Goal: Transaction & Acquisition: Obtain resource

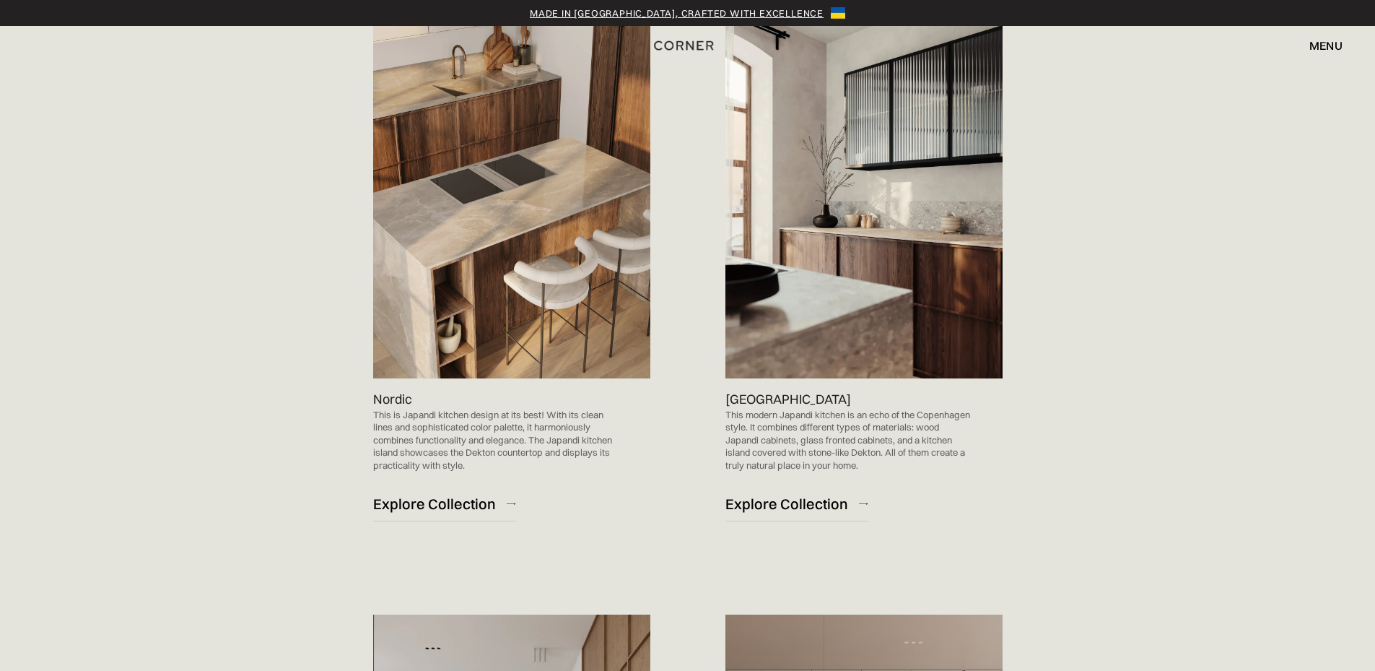
scroll to position [866, 0]
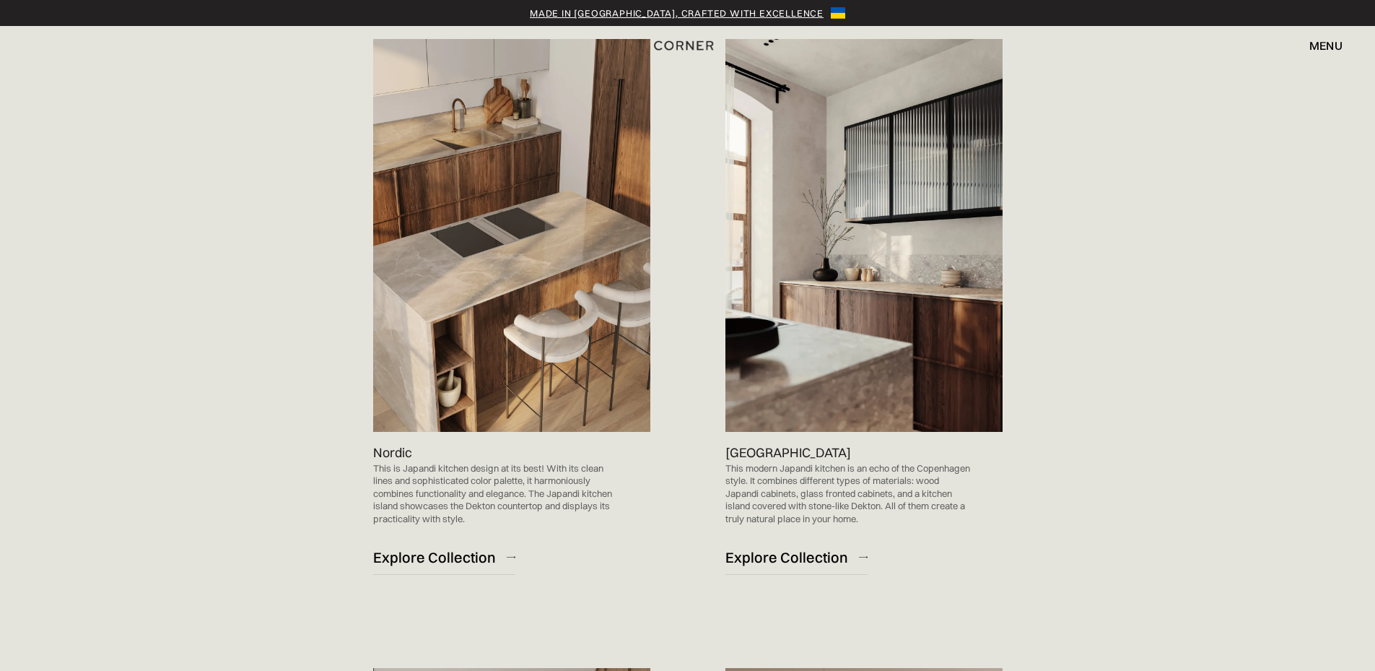
click at [508, 298] on img at bounding box center [511, 235] width 277 height 393
click at [471, 241] on img at bounding box center [511, 235] width 277 height 393
click at [888, 146] on img at bounding box center [863, 235] width 277 height 393
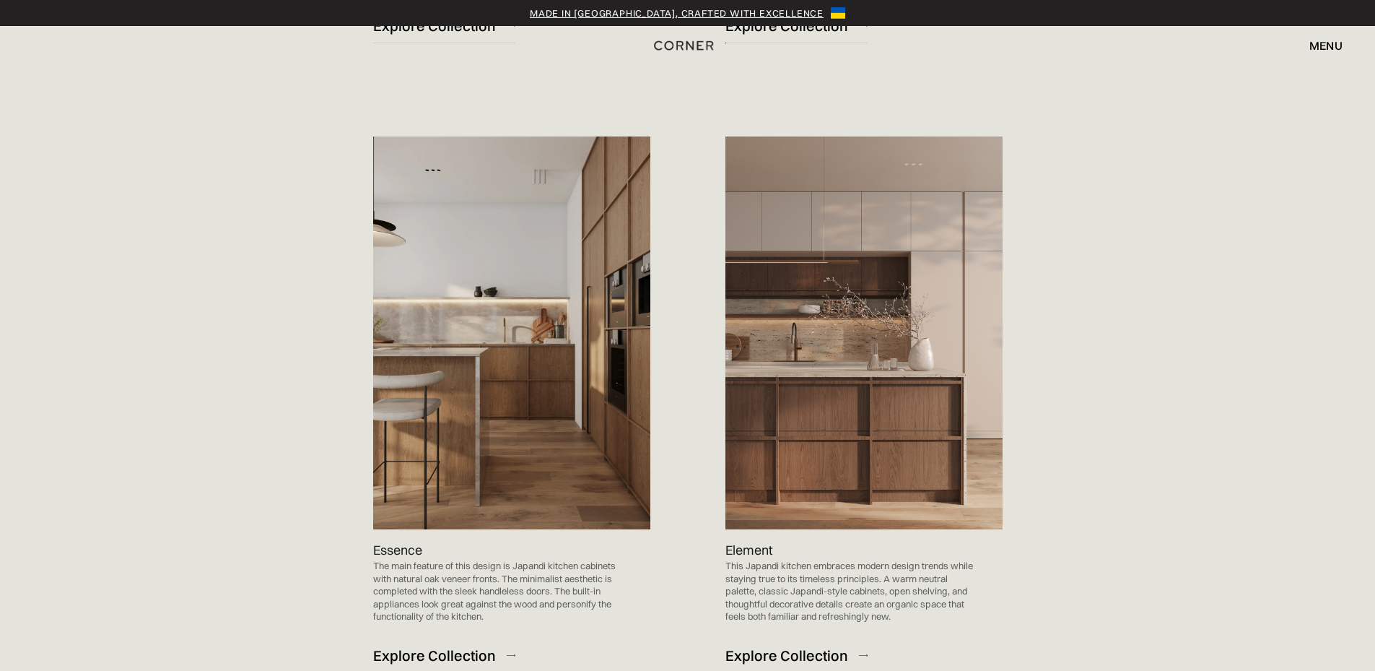
scroll to position [1444, 0]
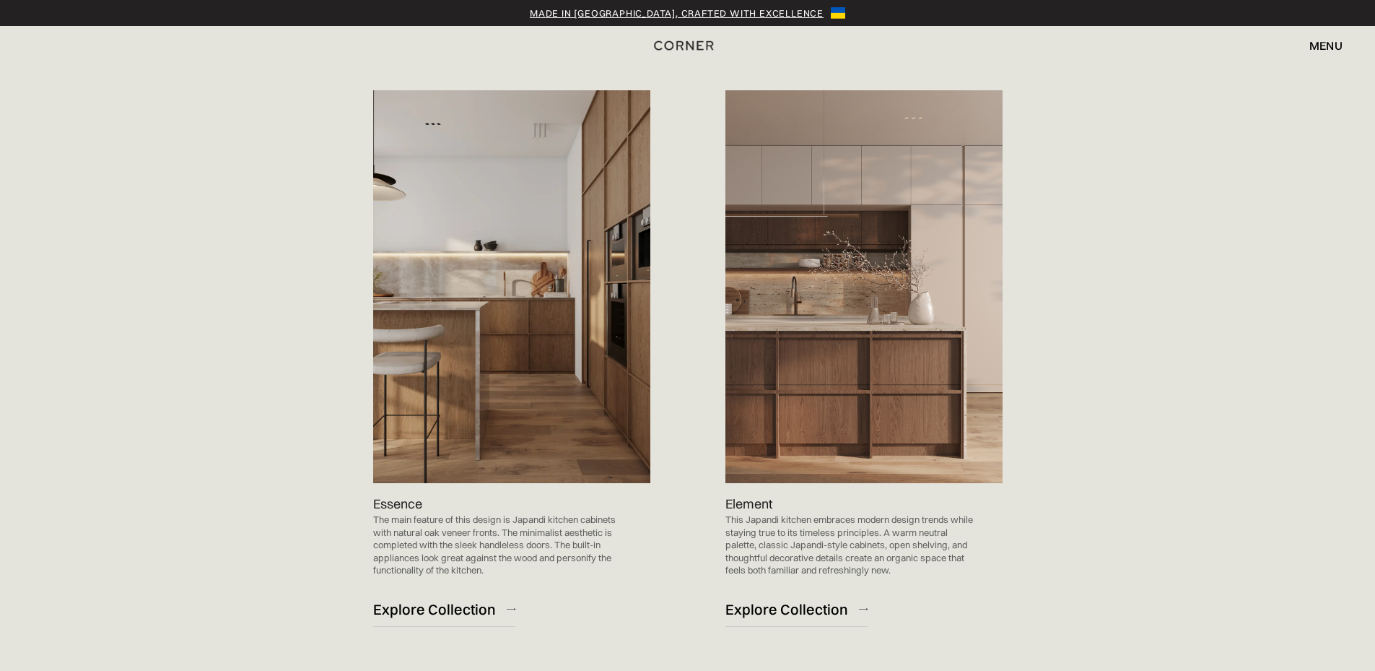
click at [866, 323] on img at bounding box center [863, 286] width 277 height 393
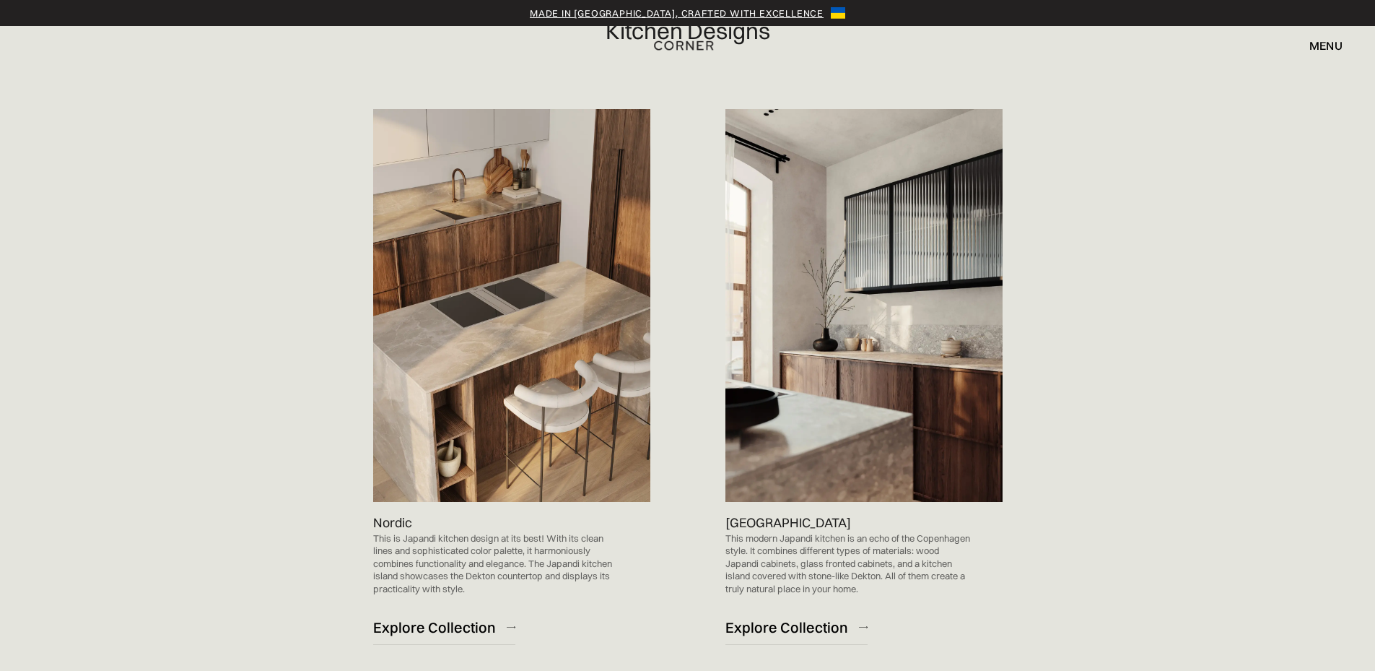
scroll to position [794, 0]
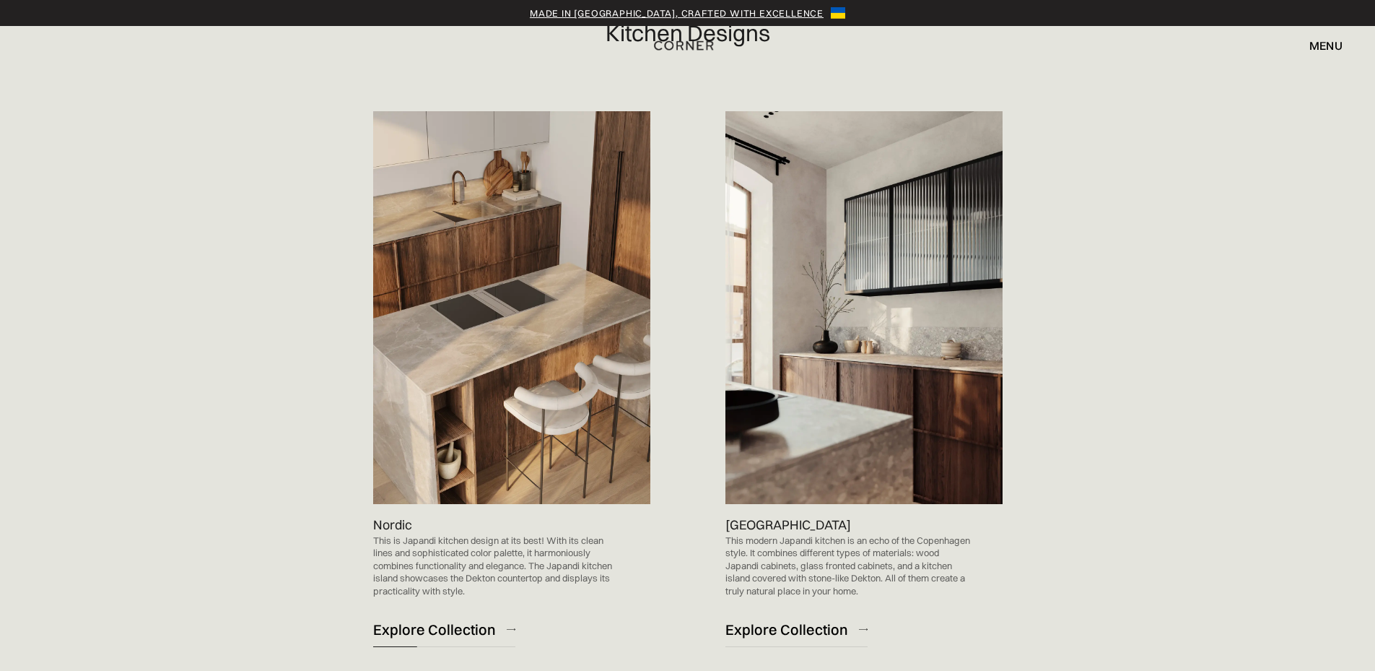
click at [440, 635] on div "Explore Collection" at bounding box center [434, 628] width 123 height 19
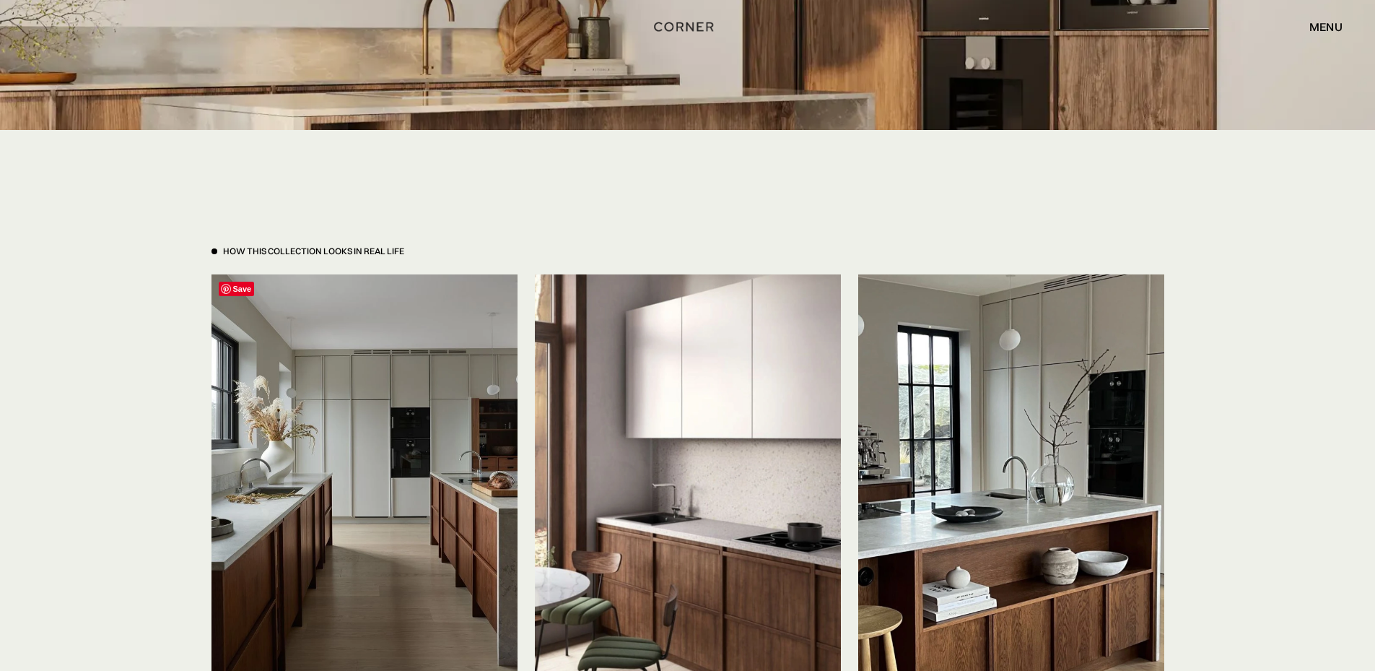
scroll to position [3321, 0]
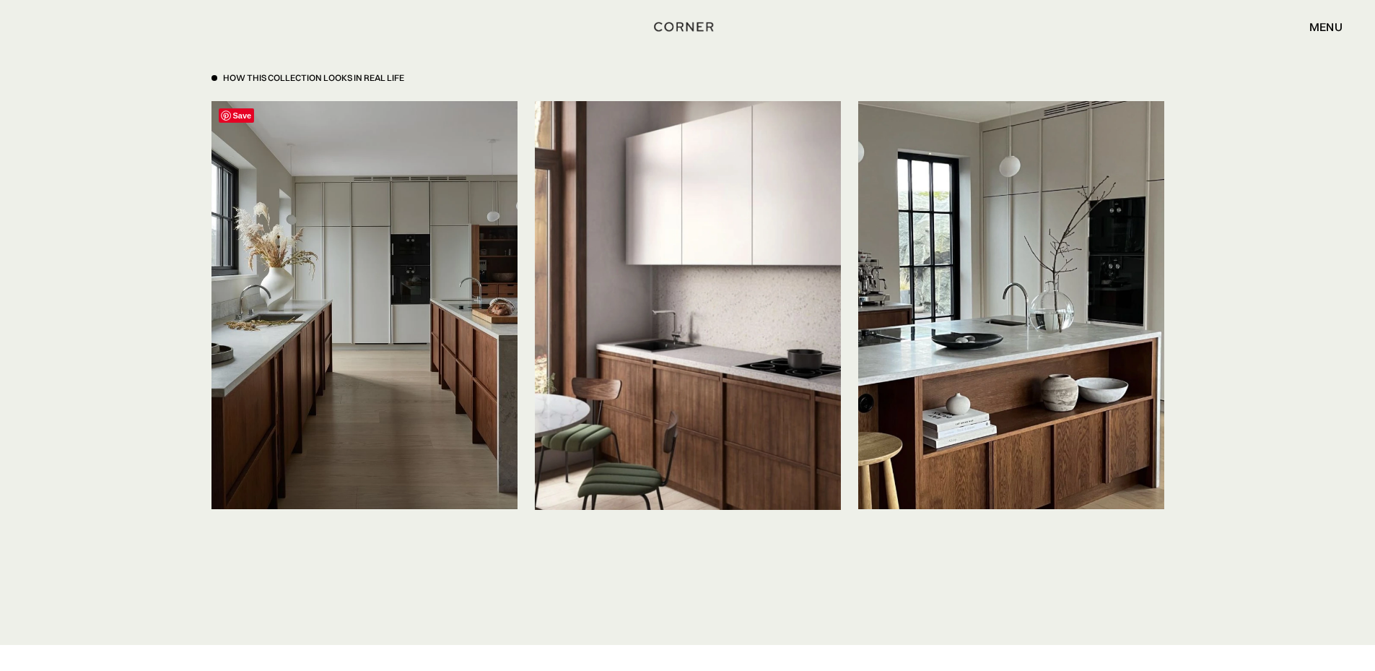
click at [395, 323] on img at bounding box center [365, 305] width 306 height 408
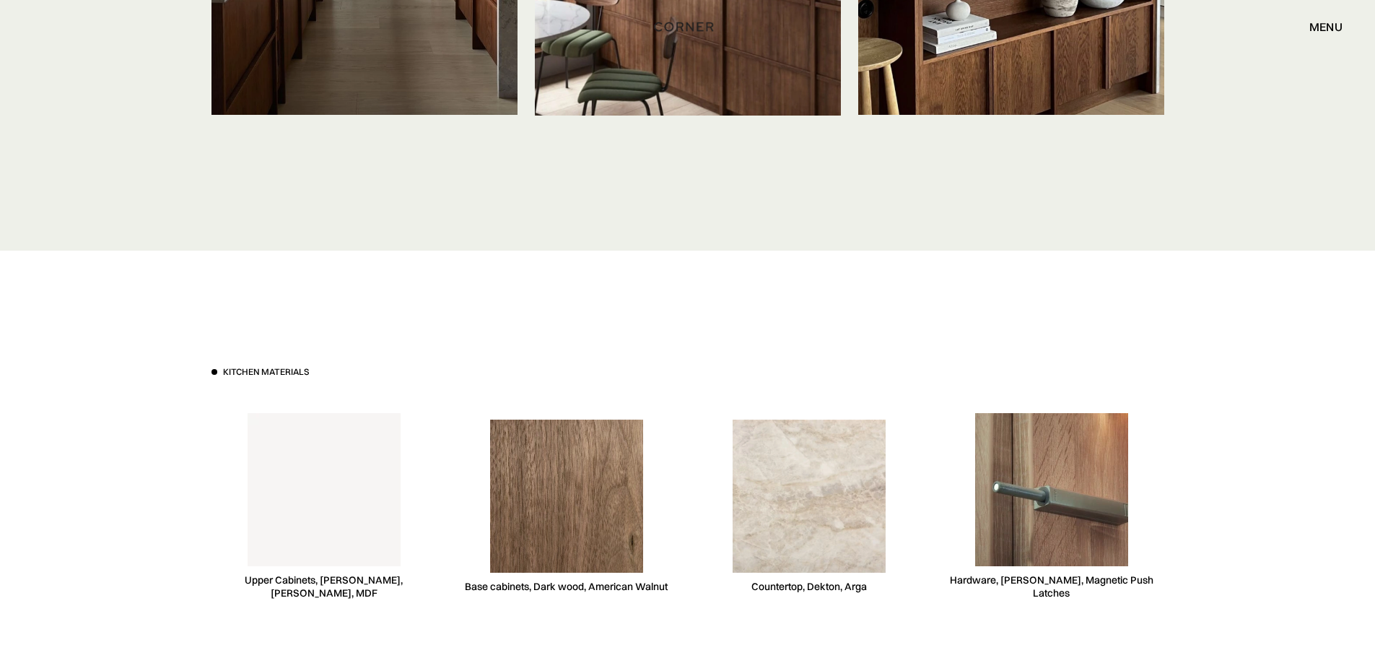
scroll to position [3898, 0]
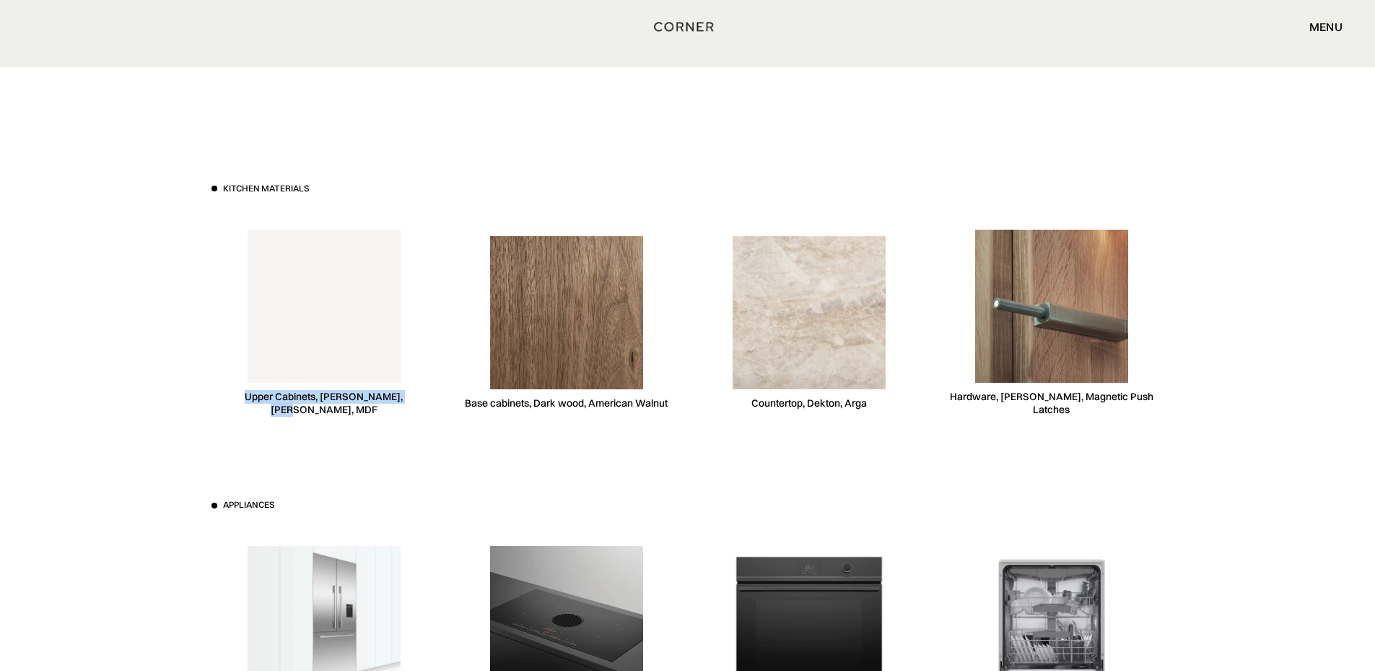
drag, startPoint x: 227, startPoint y: 400, endPoint x: 450, endPoint y: 404, distance: 223.8
click at [445, 404] on div "Kitchen materials Upper Cabinets, Niemann, White, MDF Base cabinets, Dark wood,…" at bounding box center [688, 309] width 953 height 252
click at [451, 405] on div "Kitchen materials Upper Cabinets, Niemann, White, MDF Base cabinets, Dark wood,…" at bounding box center [688, 309] width 953 height 252
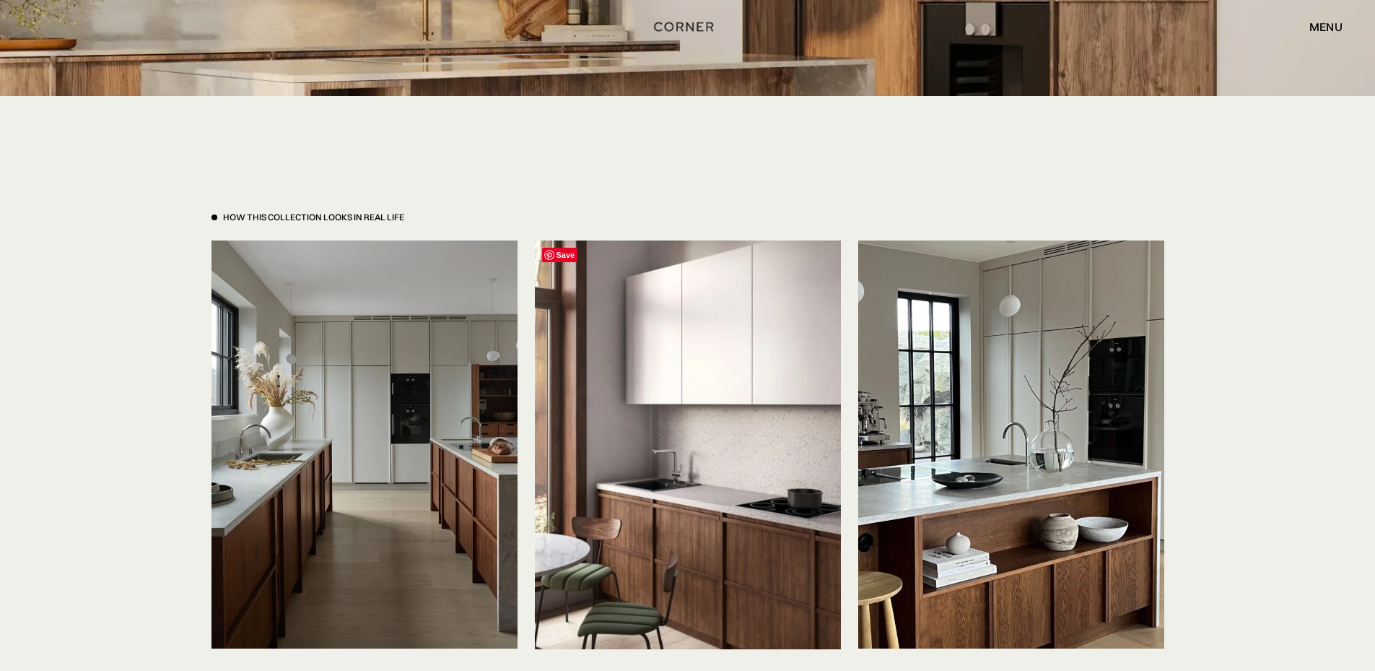
scroll to position [3104, 0]
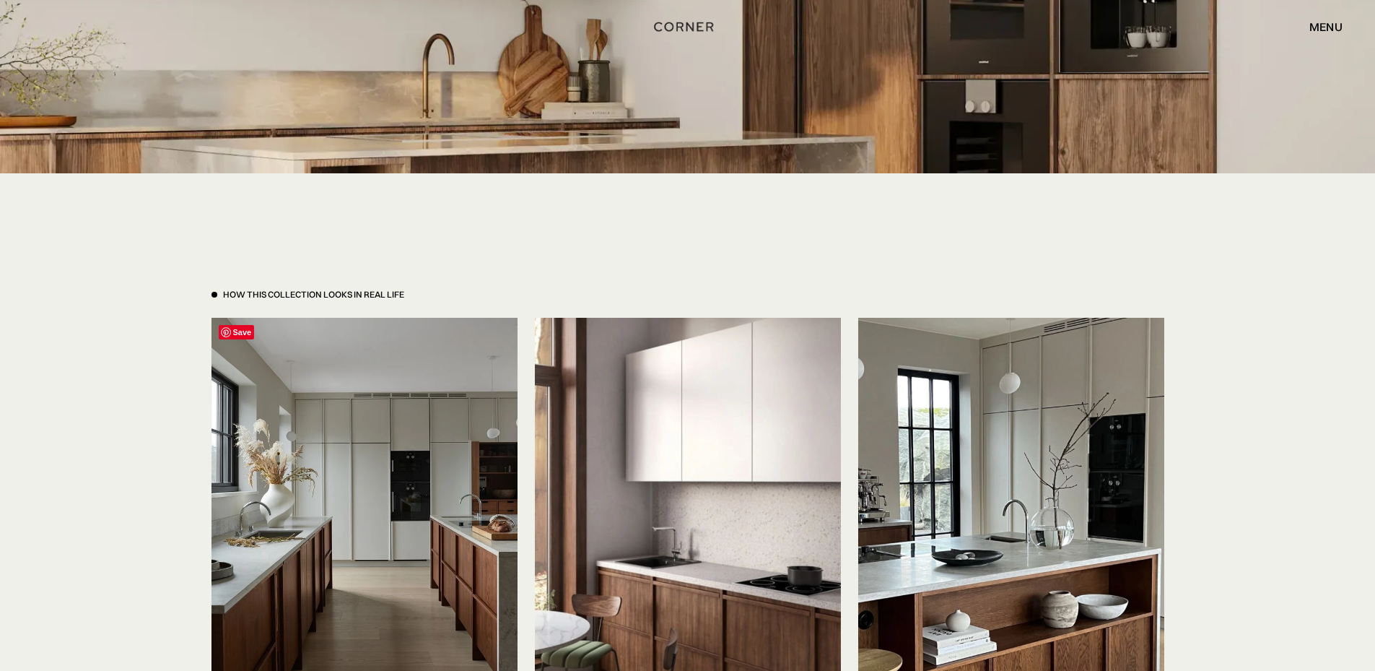
click at [461, 432] on img at bounding box center [365, 522] width 306 height 408
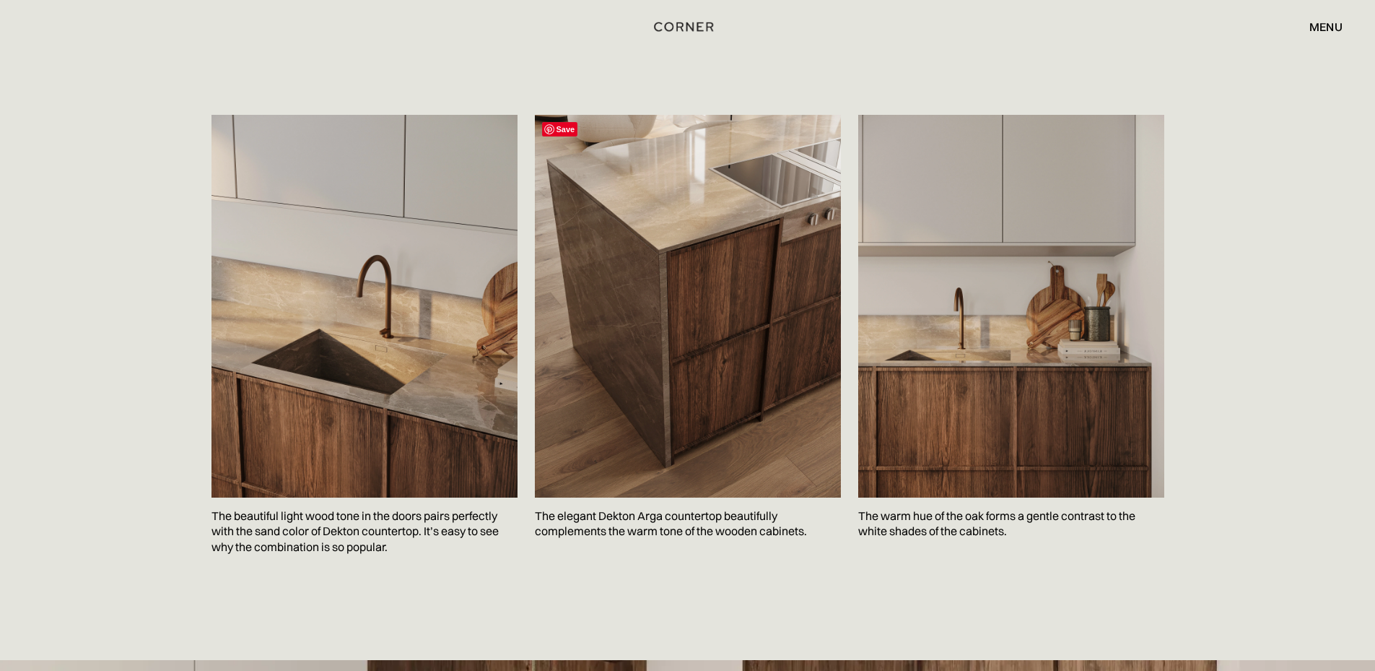
scroll to position [2093, 0]
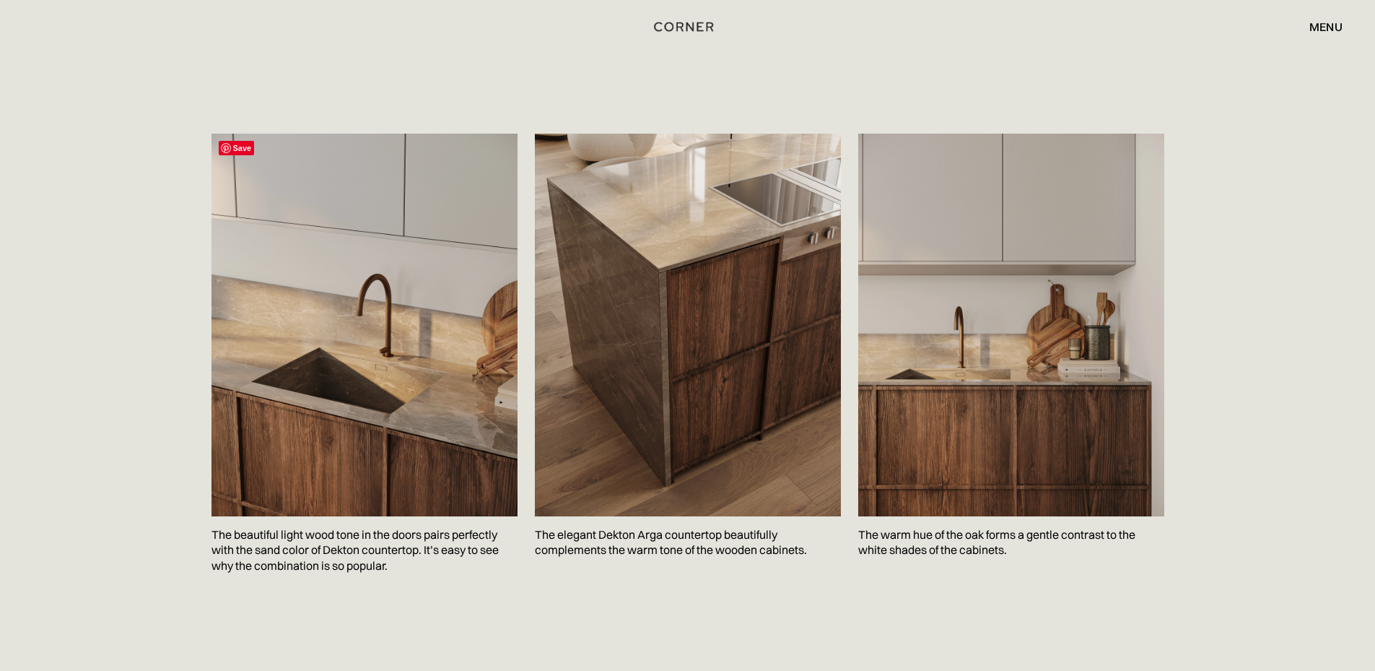
click at [365, 440] on img at bounding box center [365, 325] width 306 height 383
click at [235, 147] on span "Save" at bounding box center [237, 148] width 36 height 14
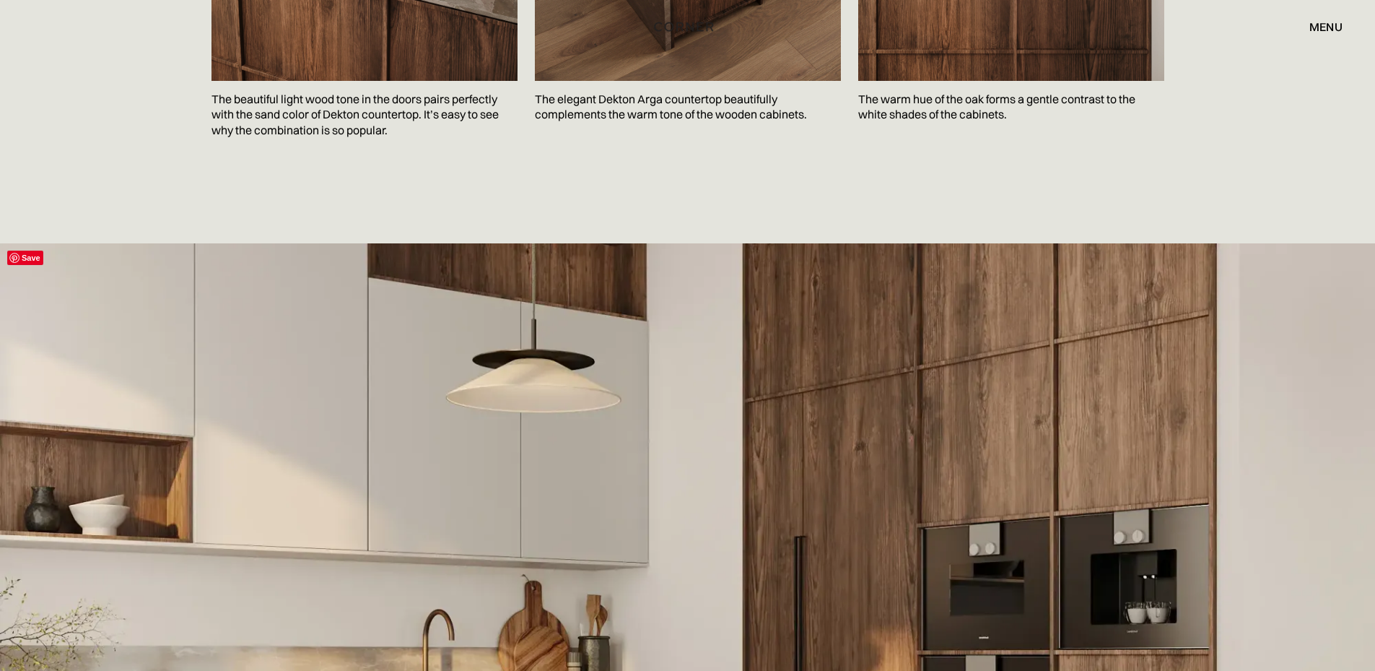
scroll to position [2527, 0]
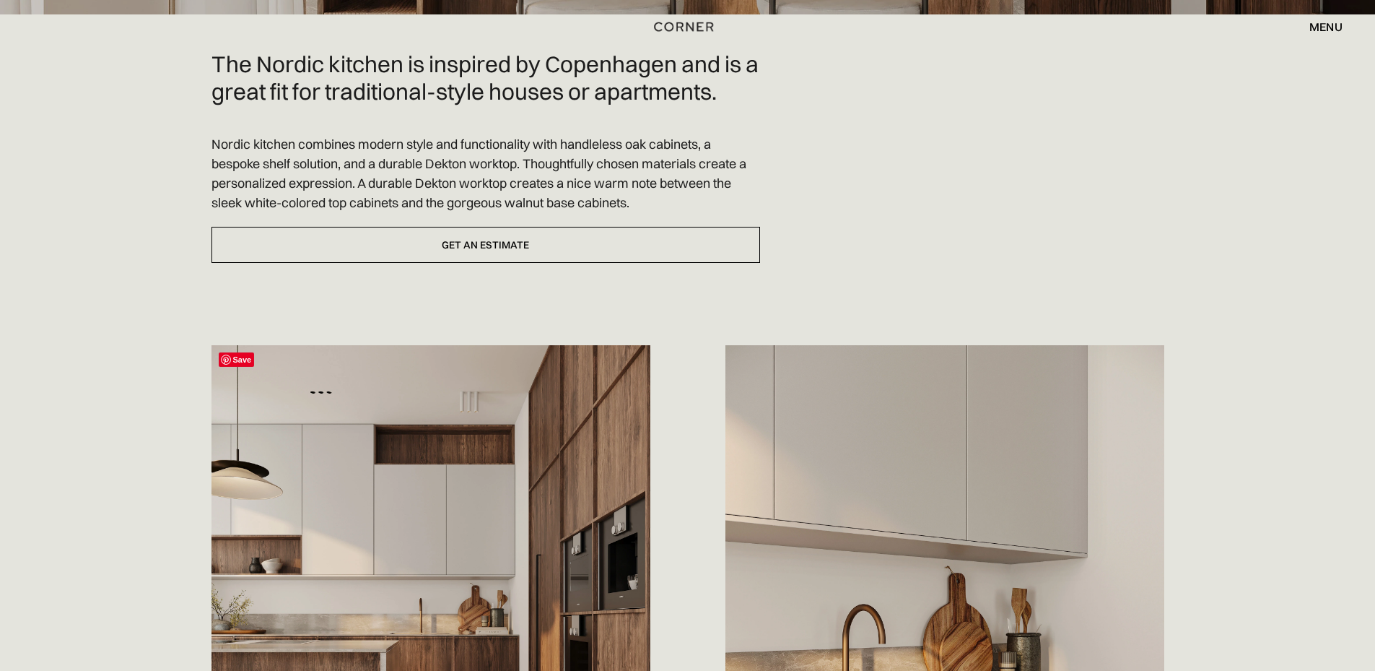
scroll to position [433, 0]
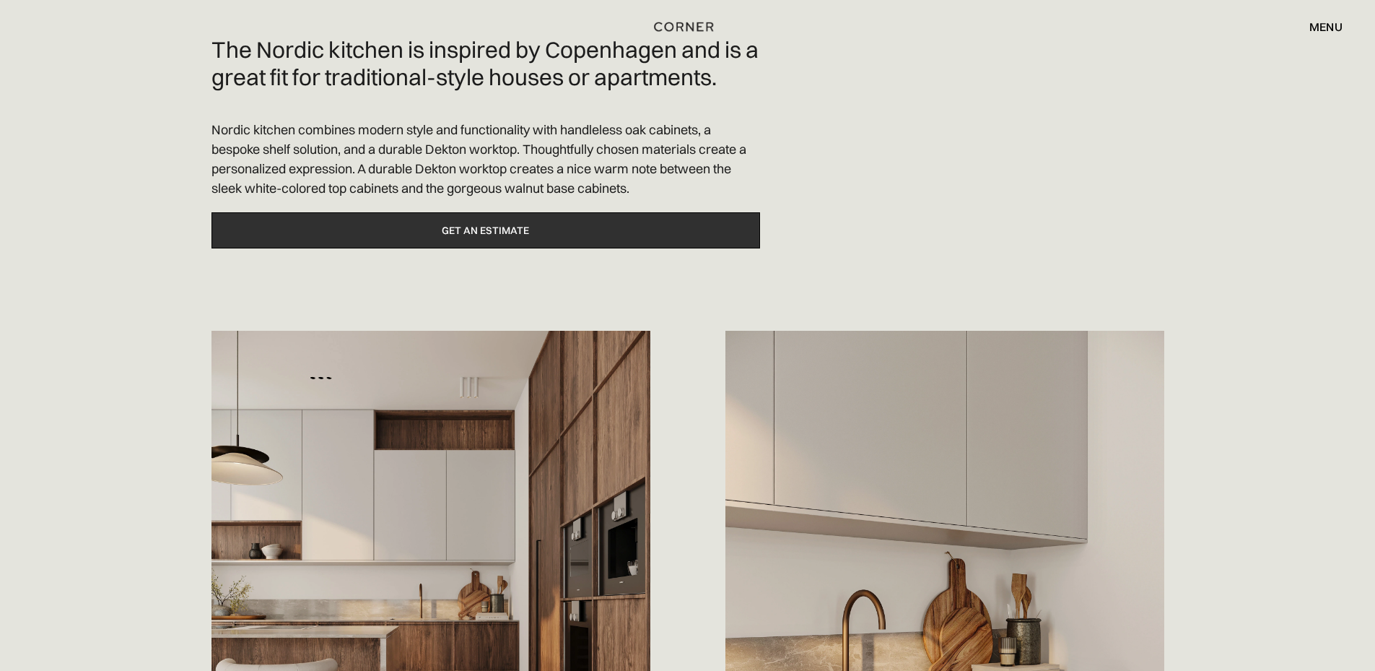
click at [499, 240] on link "Get an estimate" at bounding box center [486, 230] width 549 height 37
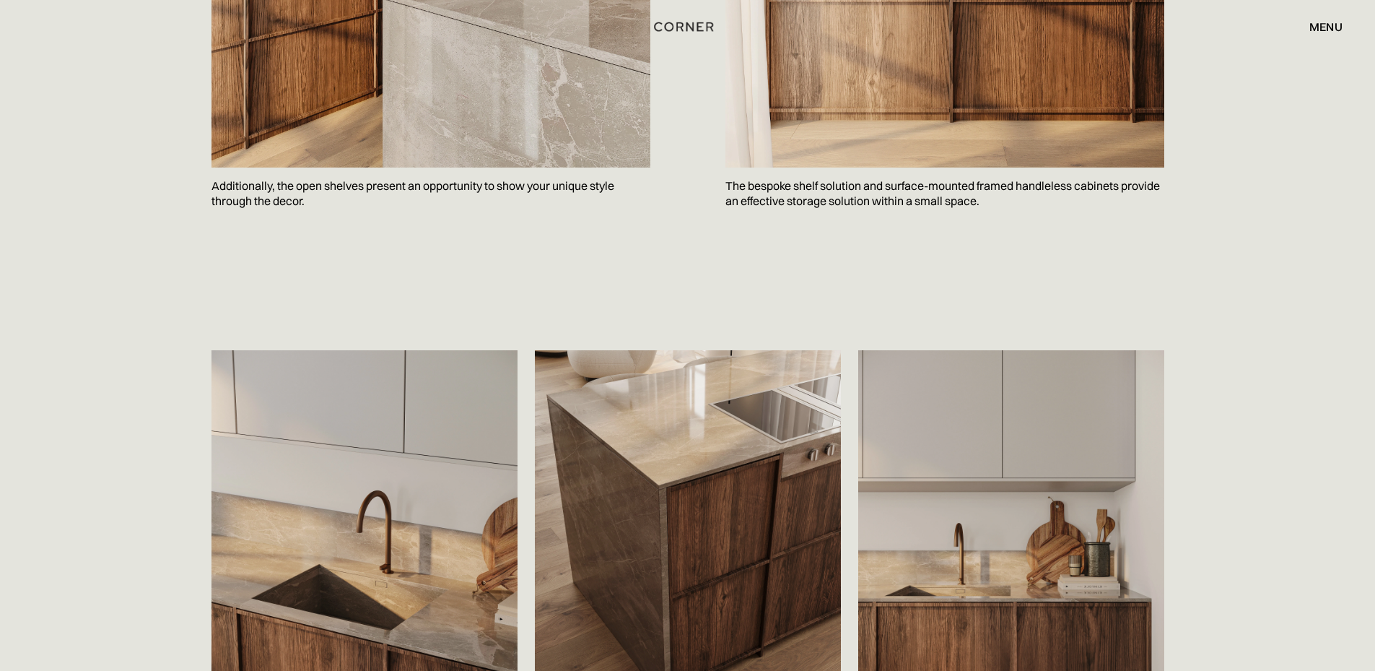
scroll to position [1897, 0]
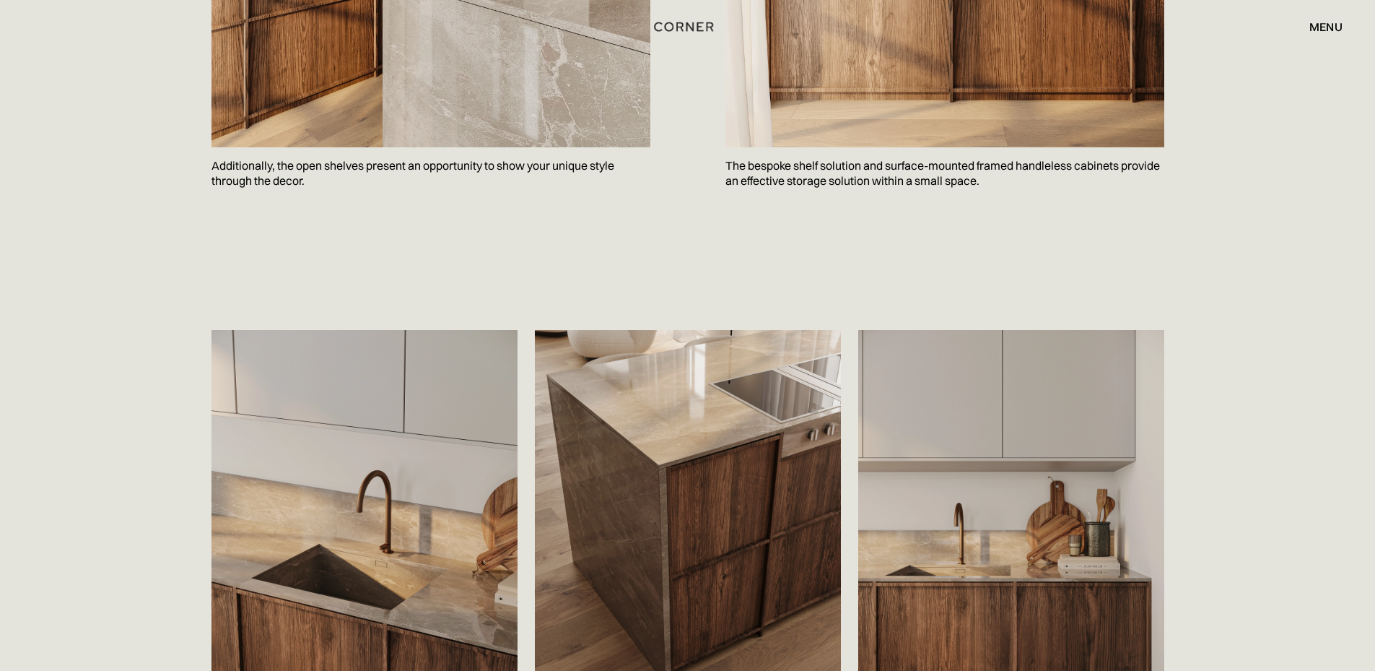
drag, startPoint x: 461, startPoint y: 256, endPoint x: 453, endPoint y: 302, distance: 46.3
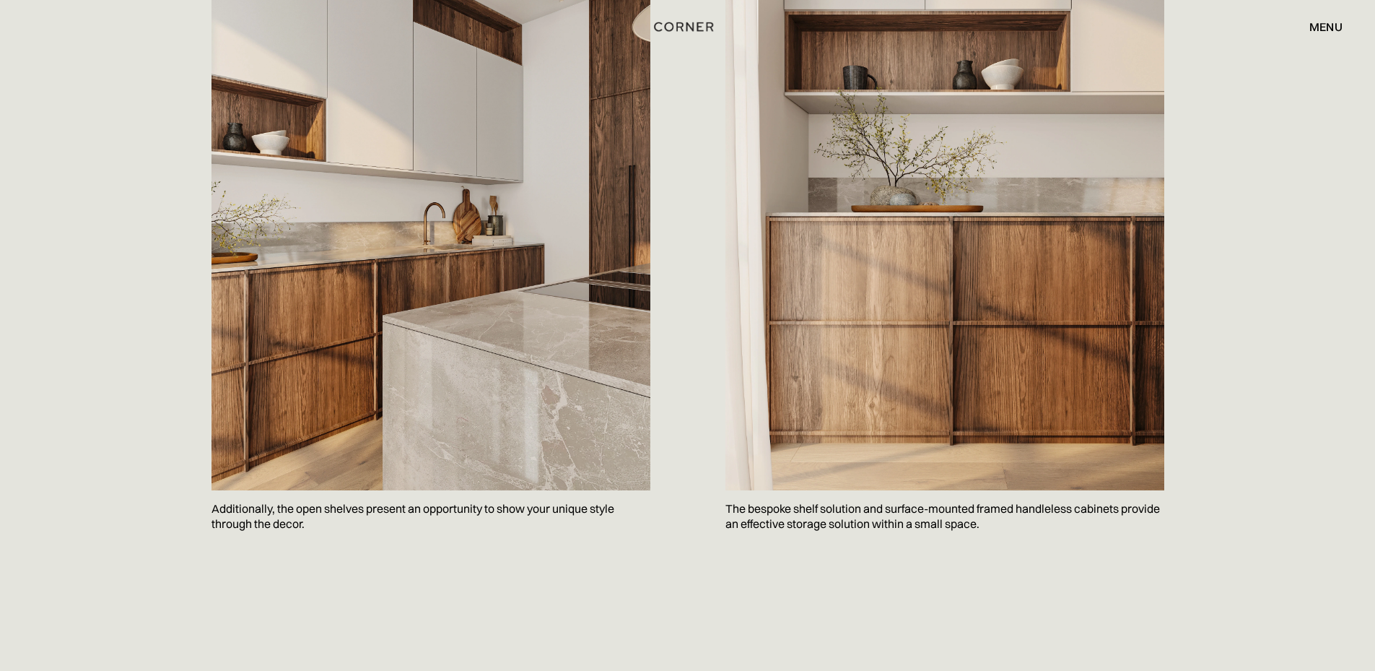
scroll to position [1540, 0]
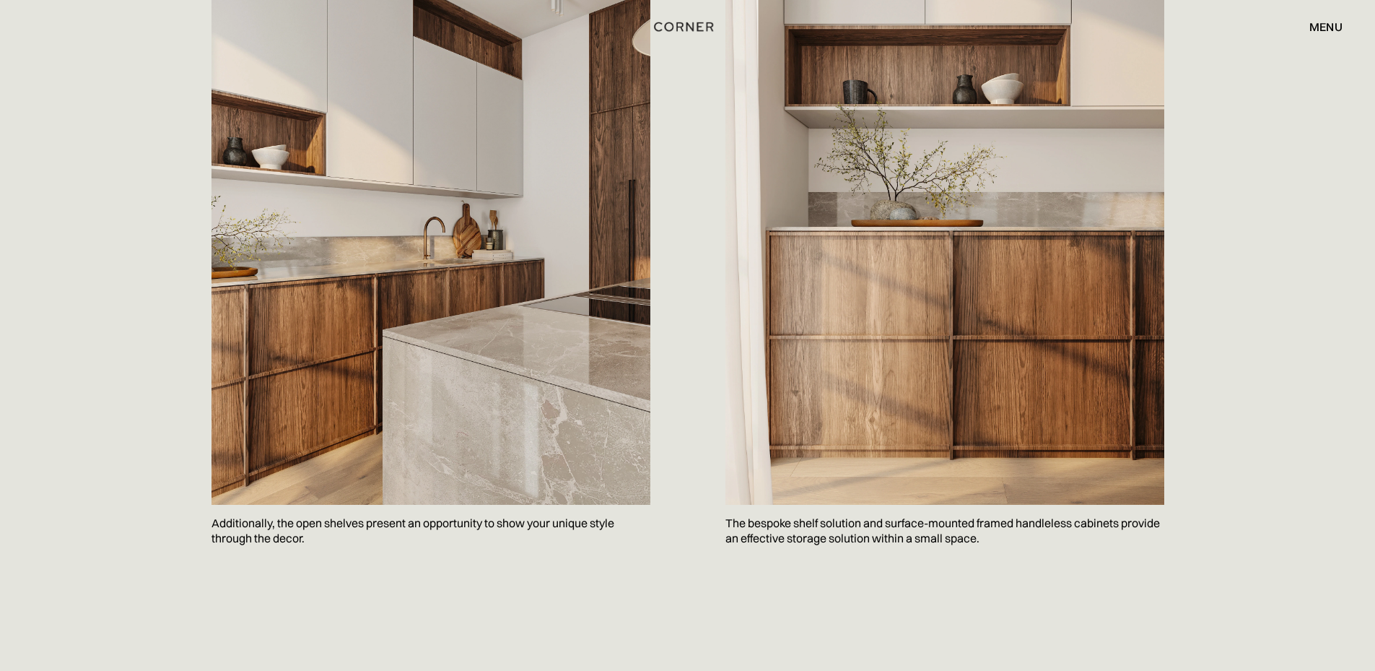
click at [927, 383] on img at bounding box center [944, 230] width 439 height 549
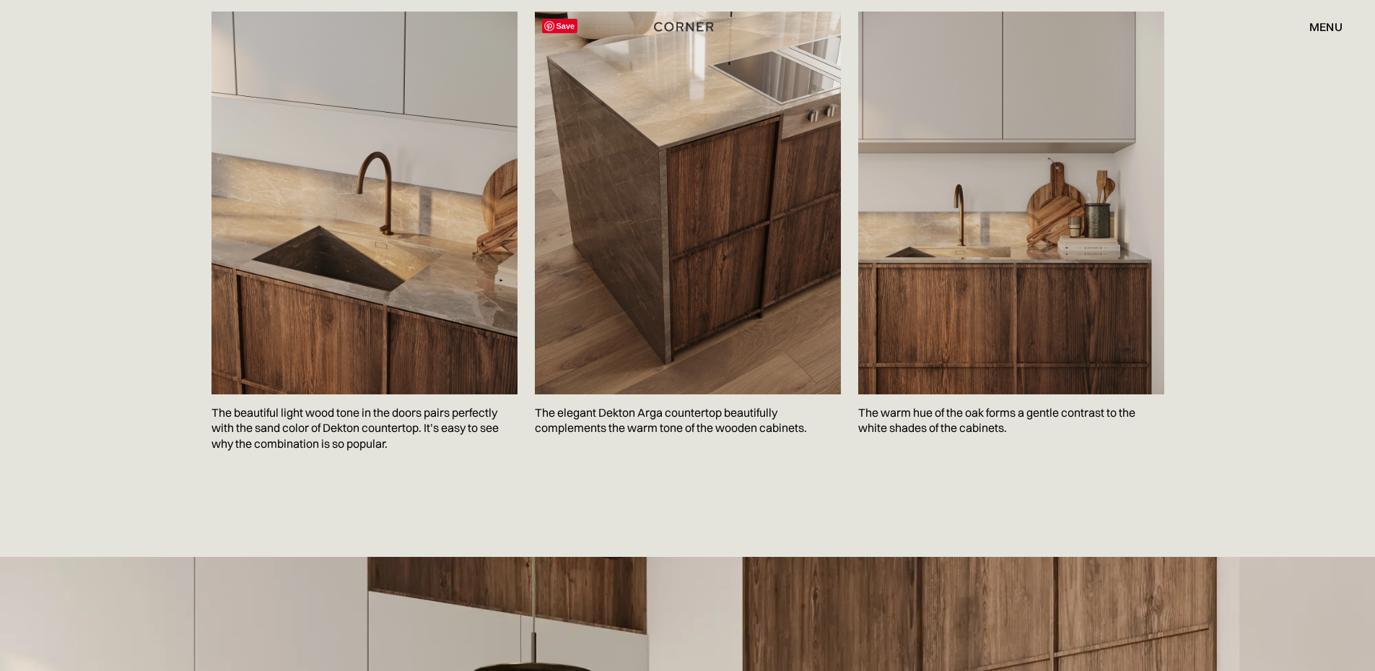
scroll to position [2189, 0]
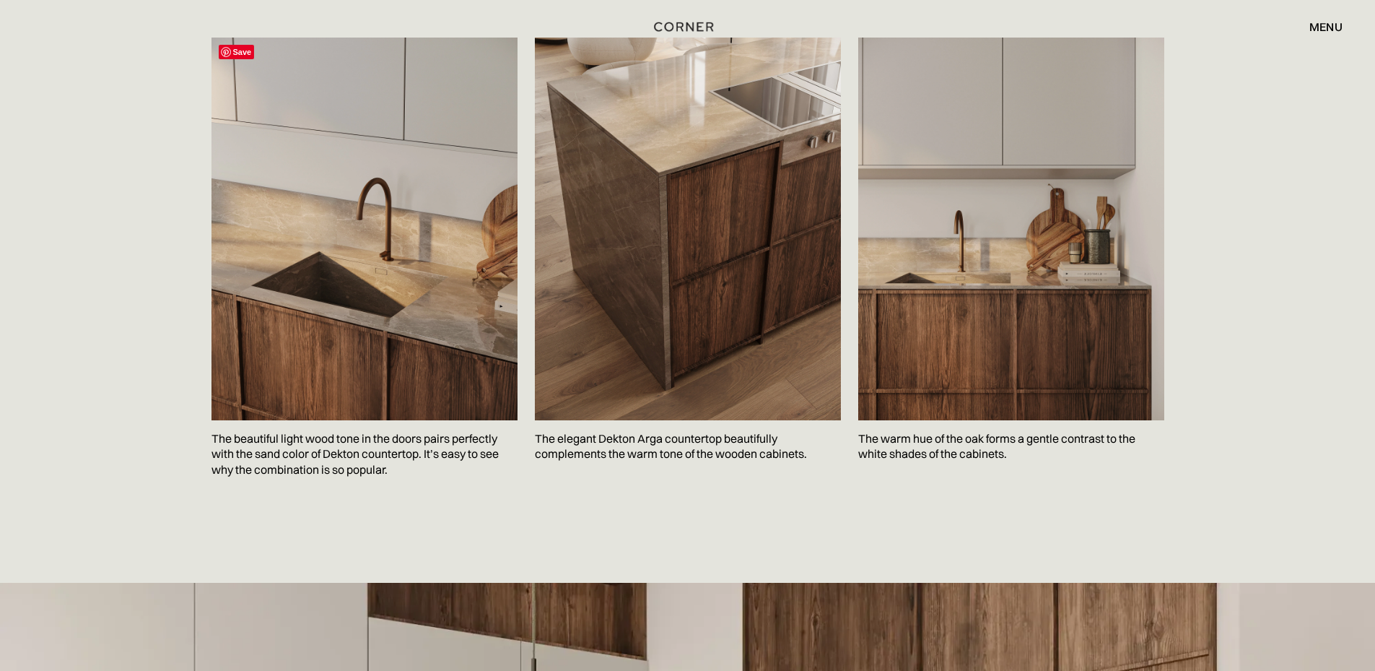
drag, startPoint x: 374, startPoint y: 228, endPoint x: 364, endPoint y: 230, distance: 10.2
click at [372, 228] on img at bounding box center [365, 229] width 306 height 383
click at [240, 55] on span "Save" at bounding box center [237, 52] width 36 height 14
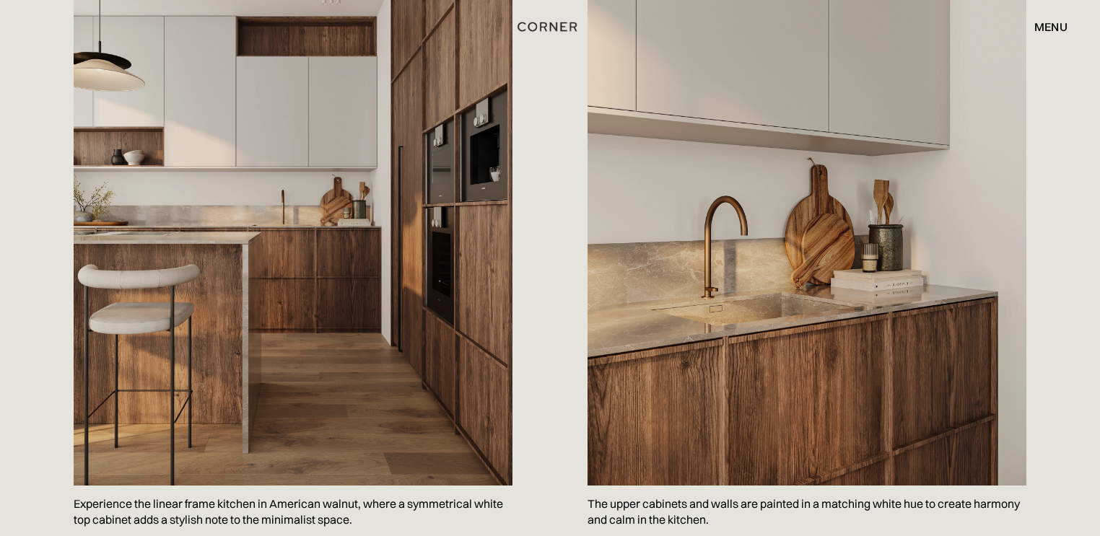
scroll to position [799, 0]
